Goal: Find specific page/section: Find specific page/section

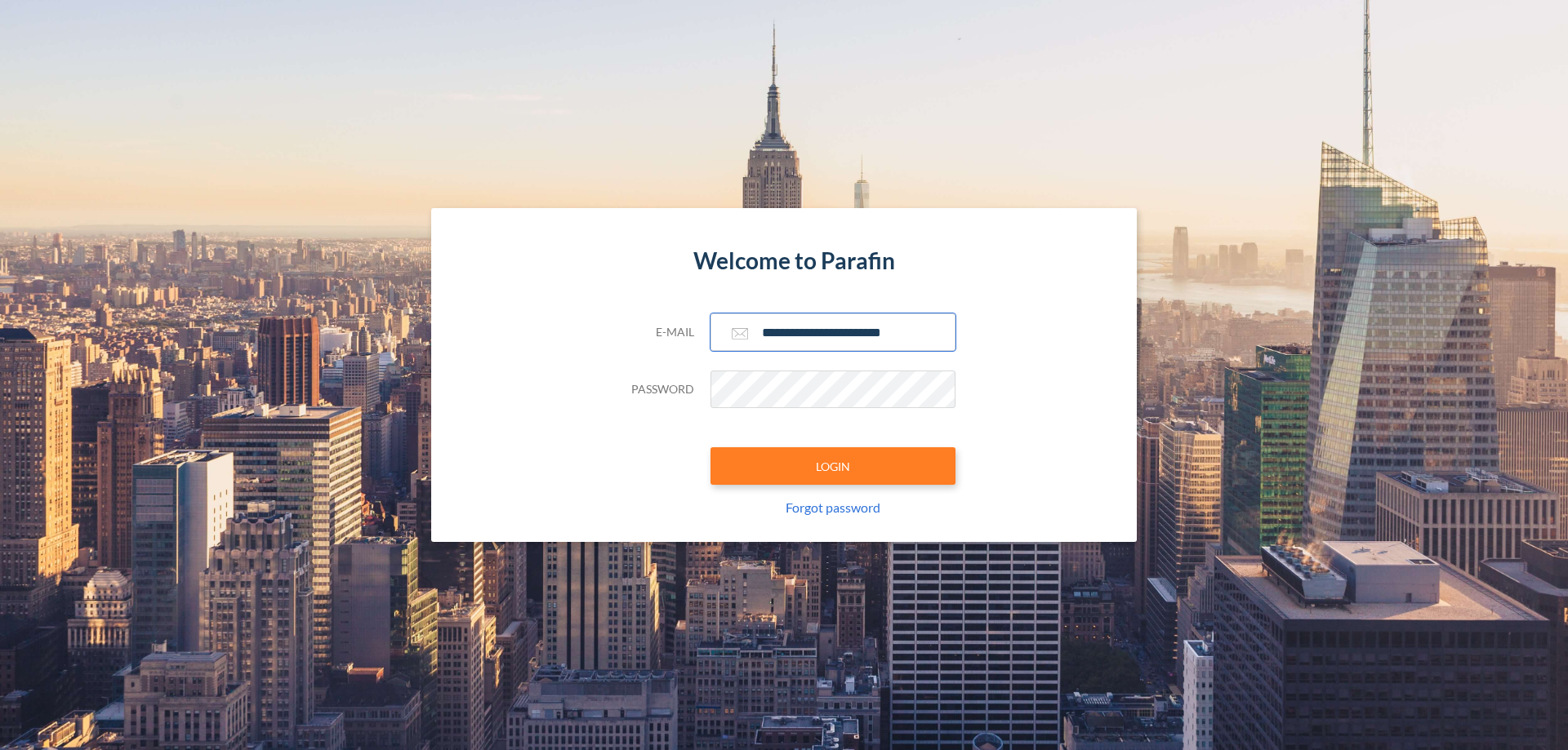
type input "**********"
click at [833, 466] on button "LOGIN" at bounding box center [833, 466] width 245 height 38
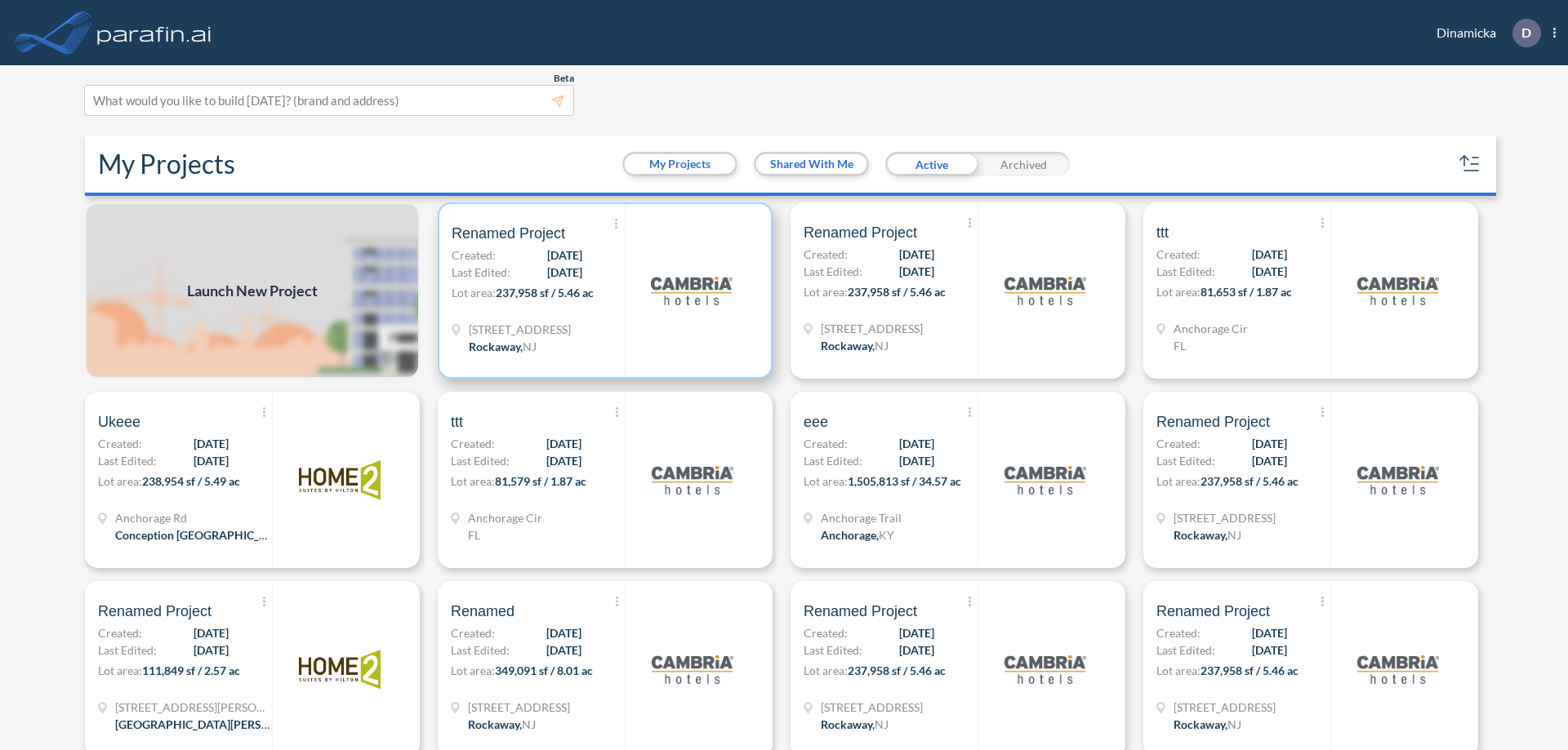
scroll to position [4, 0]
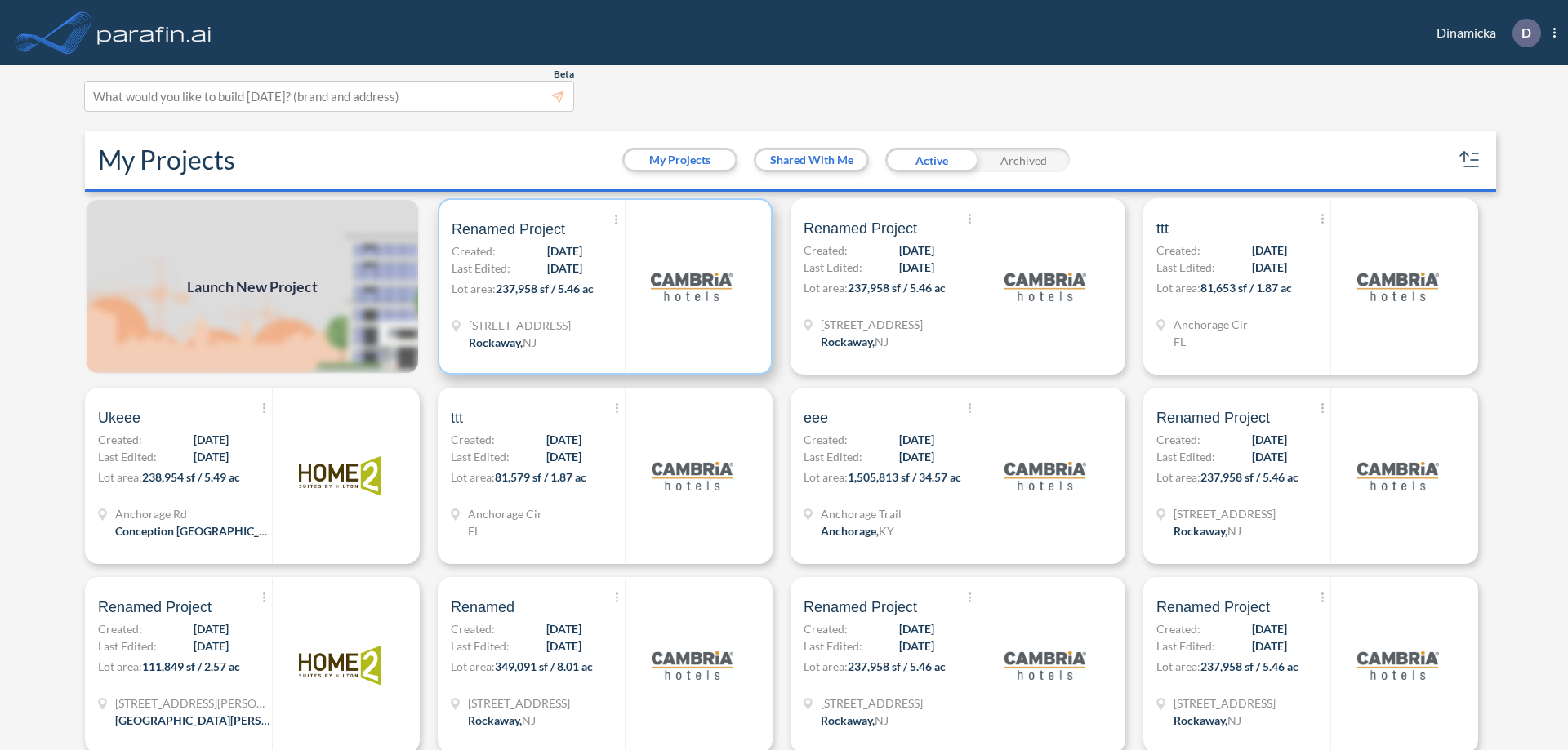
click at [602, 287] on p "Lot area: 237,958 sf / 5.46 ac" at bounding box center [539, 291] width 173 height 24
